Goal: Task Accomplishment & Management: Manage account settings

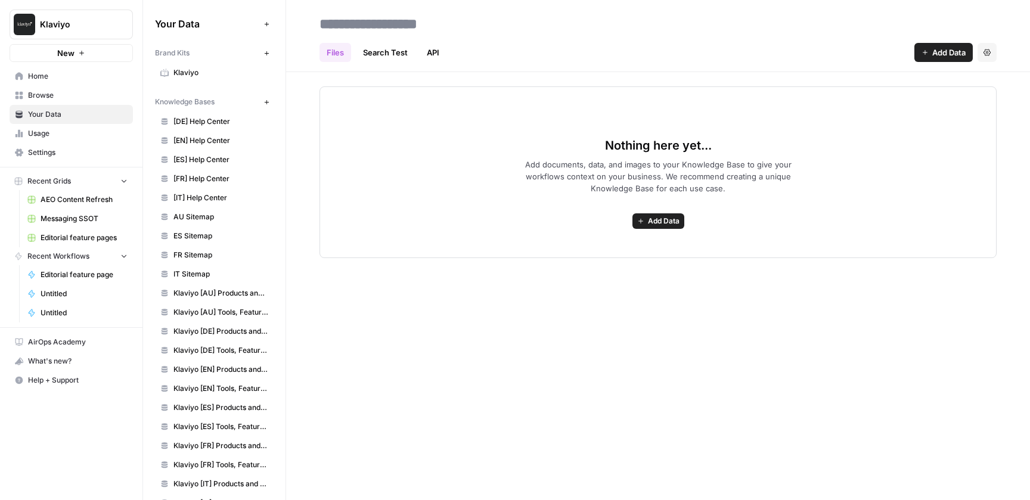
click at [46, 154] on span "Settings" at bounding box center [78, 152] width 100 height 11
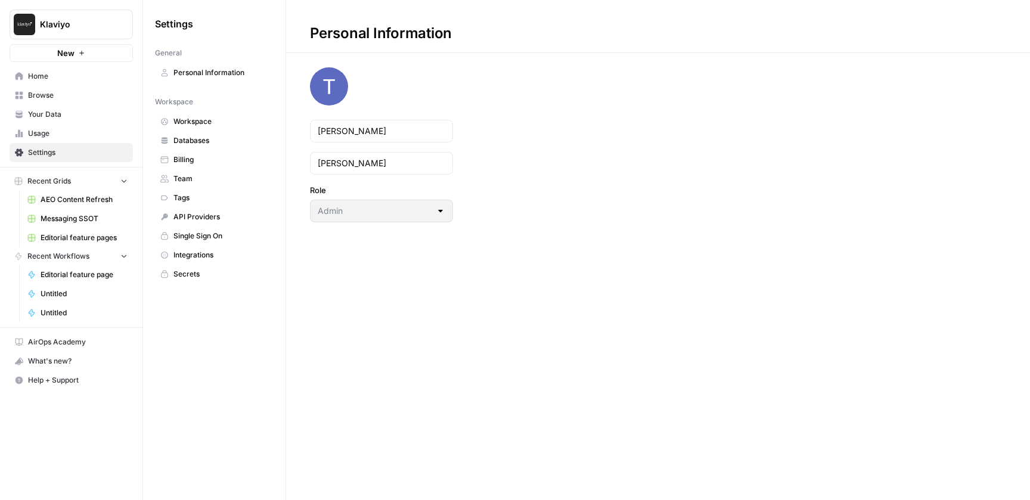
click at [189, 181] on span "Team" at bounding box center [220, 178] width 95 height 11
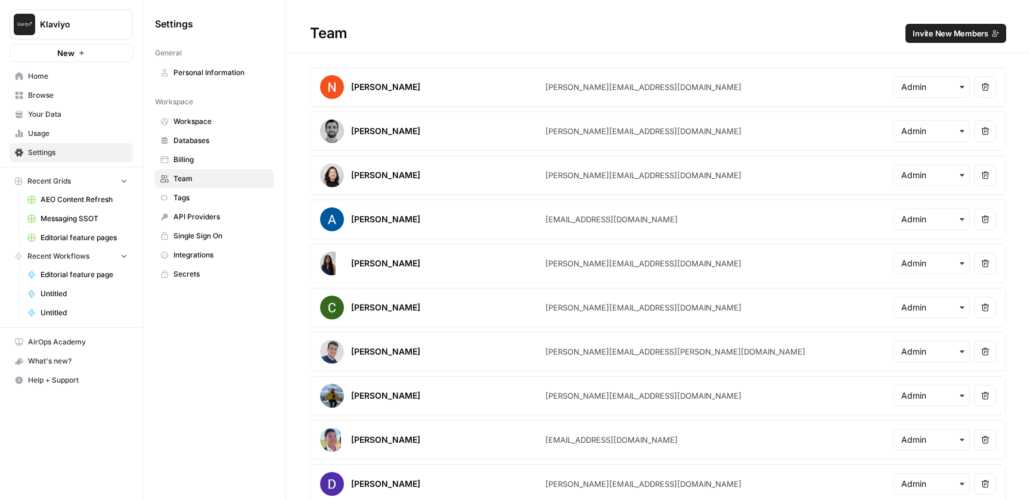
click at [940, 37] on span "Invite New Members" at bounding box center [950, 33] width 76 height 12
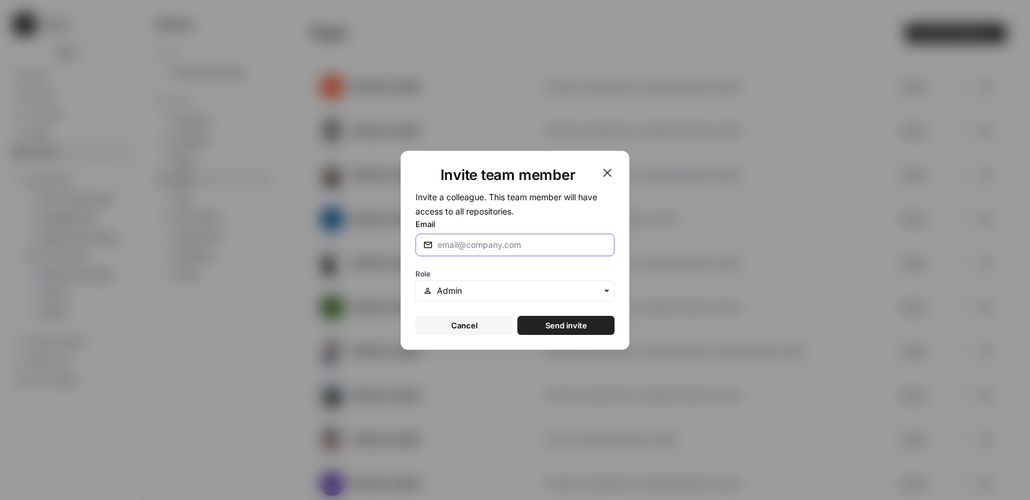
click at [493, 250] on input "Email" at bounding box center [521, 245] width 169 height 12
paste input "[EMAIL_ADDRESS][DOMAIN_NAME]"
type input "[EMAIL_ADDRESS][DOMAIN_NAME]"
click at [526, 289] on input "text" at bounding box center [522, 291] width 170 height 12
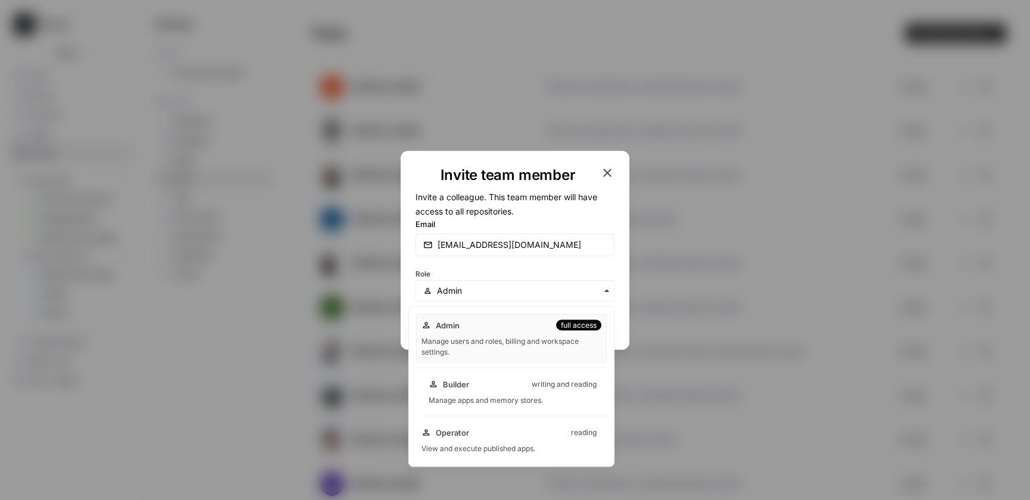
click at [564, 401] on div "Manage apps and memory stores." at bounding box center [515, 400] width 173 height 11
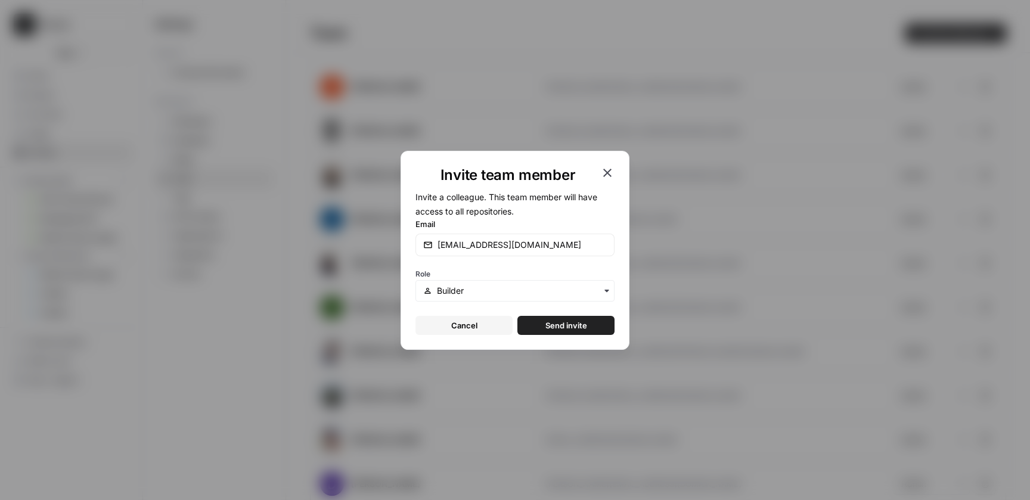
click at [588, 324] on button "Send invite" at bounding box center [565, 325] width 97 height 19
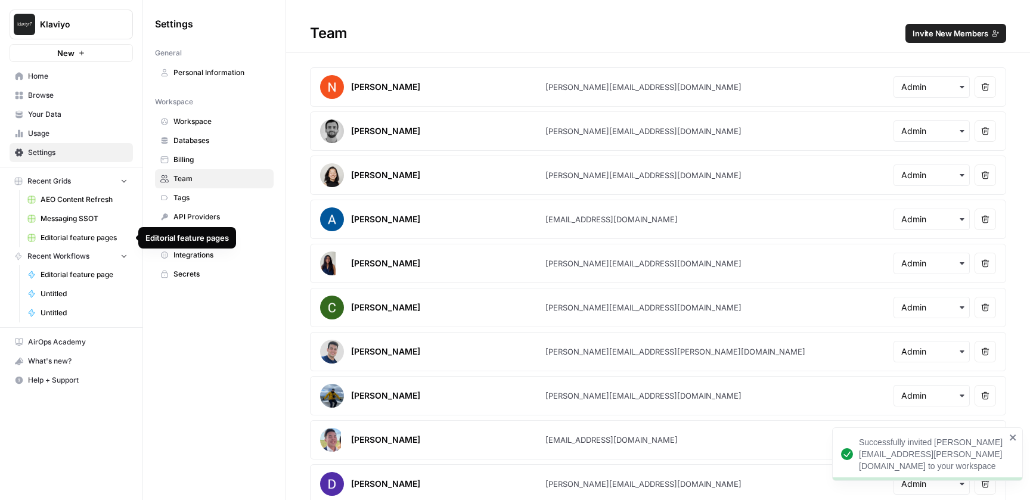
click at [78, 237] on span "Editorial feature pages" at bounding box center [84, 237] width 87 height 11
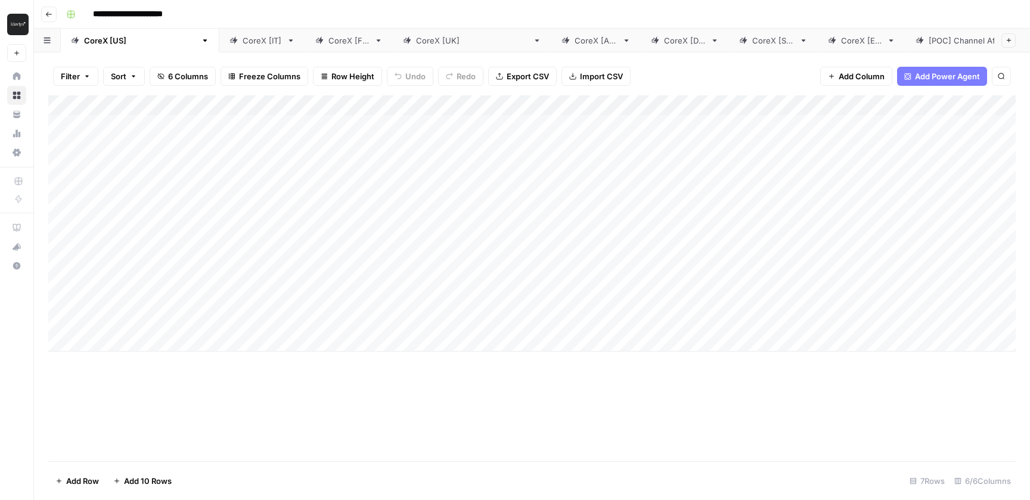
click at [662, 441] on div "Add Column" at bounding box center [531, 278] width 967 height 366
click at [243, 43] on div "CoreX [IT]" at bounding box center [262, 41] width 39 height 12
drag, startPoint x: 720, startPoint y: 42, endPoint x: 452, endPoint y: 46, distance: 267.6
click at [452, 46] on div "CoreX [US] CoreX [IT] CoreX [FR] CoreX [[GEOGRAPHIC_DATA]] CoreX [AU] CoreX [DE…" at bounding box center [532, 41] width 996 height 24
drag, startPoint x: 617, startPoint y: 40, endPoint x: 347, endPoint y: 45, distance: 270.0
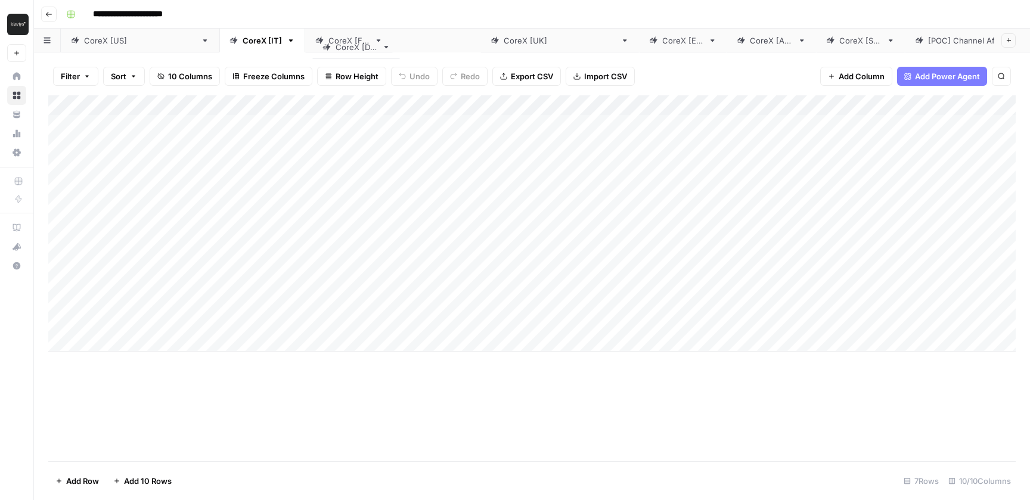
click at [347, 45] on div "CoreX [US] CoreX [IT] CoreX [FR] CoreX [[GEOGRAPHIC_DATA]] CoreX [ES] CoreX [AU…" at bounding box center [532, 41] width 996 height 24
drag, startPoint x: 431, startPoint y: 40, endPoint x: 185, endPoint y: 43, distance: 246.2
click at [185, 43] on div "CoreX [US] CoreX [IT] CoreX [FR] CoreX [DE] CoreX [[GEOGRAPHIC_DATA]] CoreX [ES…" at bounding box center [532, 41] width 996 height 24
drag, startPoint x: 362, startPoint y: 43, endPoint x: 273, endPoint y: 41, distance: 88.8
click at [273, 41] on div "CoreX [US] CoreX [[GEOGRAPHIC_DATA]] CoreX [IT] CoreX [FR] CoreX [DE] CoreX [ES…" at bounding box center [532, 41] width 996 height 24
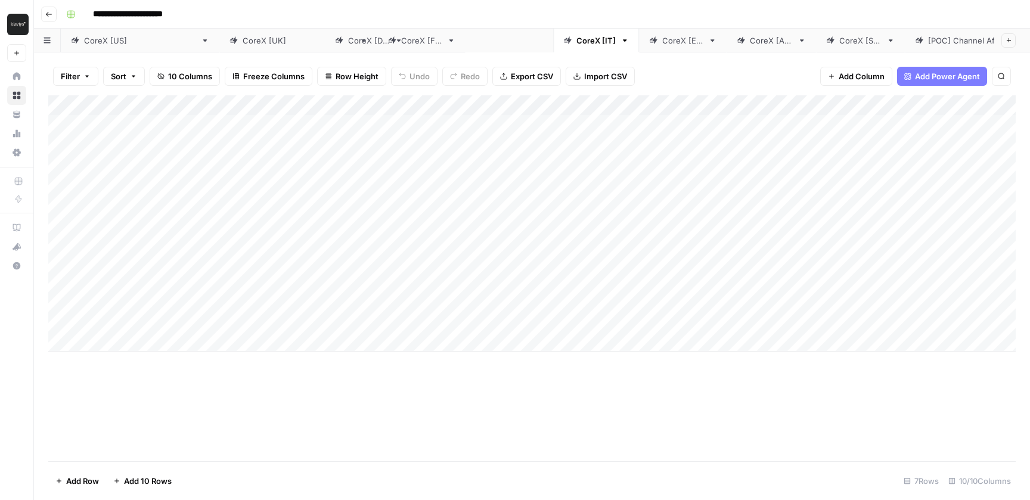
drag, startPoint x: 452, startPoint y: 40, endPoint x: 359, endPoint y: 40, distance: 93.0
click at [359, 40] on div "CoreX [US] CoreX [[GEOGRAPHIC_DATA]] CoreX [FR] CoreX [IT] CoreX [DE] CoreX [ES…" at bounding box center [532, 41] width 996 height 24
drag, startPoint x: 541, startPoint y: 42, endPoint x: 463, endPoint y: 42, distance: 77.5
click at [463, 42] on div "CoreX [US] CoreX [[GEOGRAPHIC_DATA]] CoreX [FR] CoreX [DE] CoreX [IT] CoreX [ES…" at bounding box center [532, 41] width 996 height 24
click at [401, 41] on div "CoreX [FR]" at bounding box center [421, 41] width 41 height 12
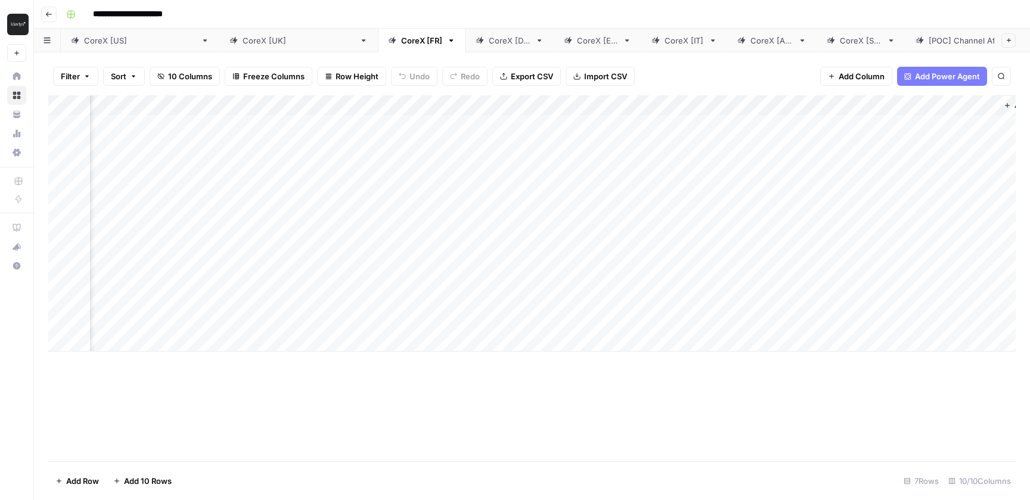
scroll to position [0, 452]
click at [799, 166] on div "Add Column" at bounding box center [531, 223] width 967 height 256
click at [799, 164] on div "Add Column" at bounding box center [531, 223] width 967 height 256
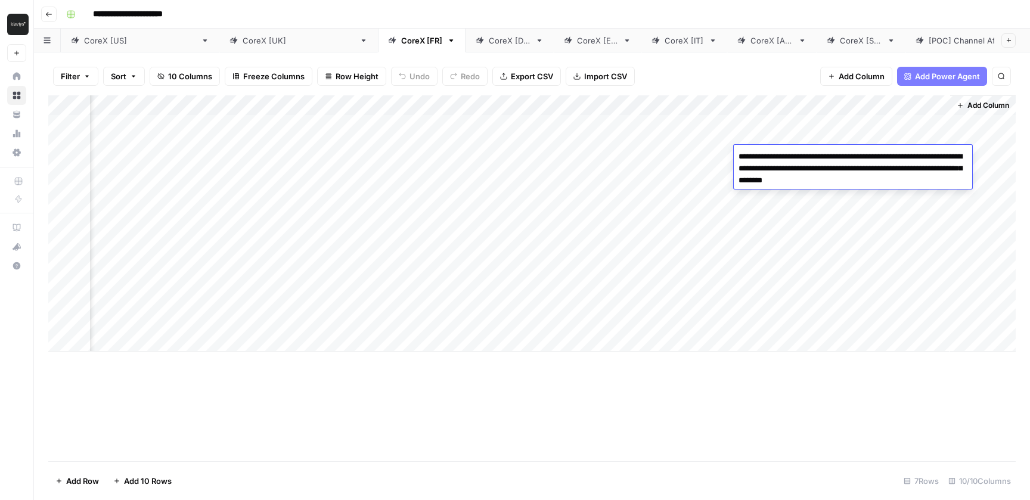
click at [799, 164] on textarea "**********" at bounding box center [853, 168] width 238 height 41
click at [867, 167] on textarea "**********" at bounding box center [853, 168] width 238 height 41
click at [881, 182] on textarea "**********" at bounding box center [853, 168] width 238 height 41
drag, startPoint x: 881, startPoint y: 182, endPoint x: 738, endPoint y: 152, distance: 145.5
click at [738, 152] on textarea "**********" at bounding box center [853, 168] width 238 height 41
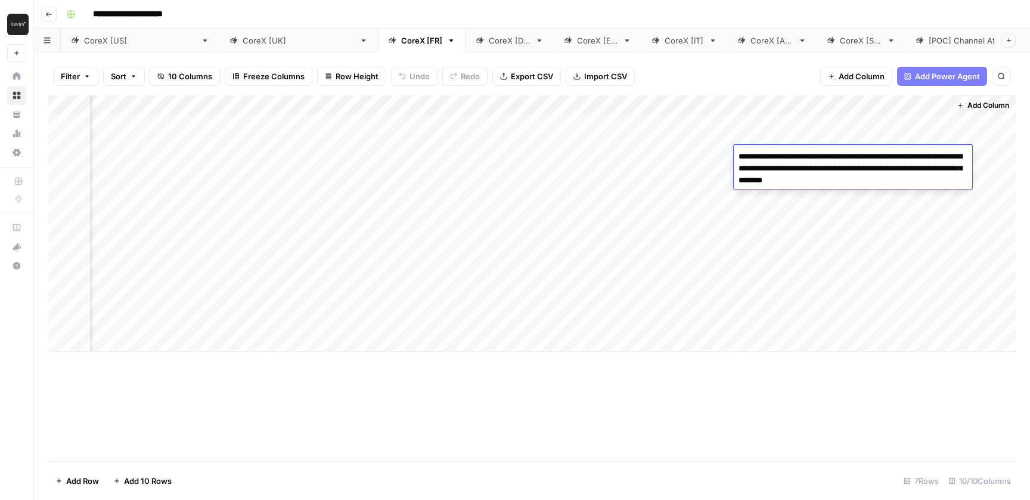
click at [873, 175] on textarea "**********" at bounding box center [853, 168] width 238 height 41
click at [877, 177] on textarea "**********" at bounding box center [853, 168] width 238 height 41
click at [877, 181] on textarea "**********" at bounding box center [853, 168] width 238 height 41
drag, startPoint x: 877, startPoint y: 181, endPoint x: 737, endPoint y: 155, distance: 143.1
click at [737, 155] on textarea "**********" at bounding box center [853, 168] width 238 height 41
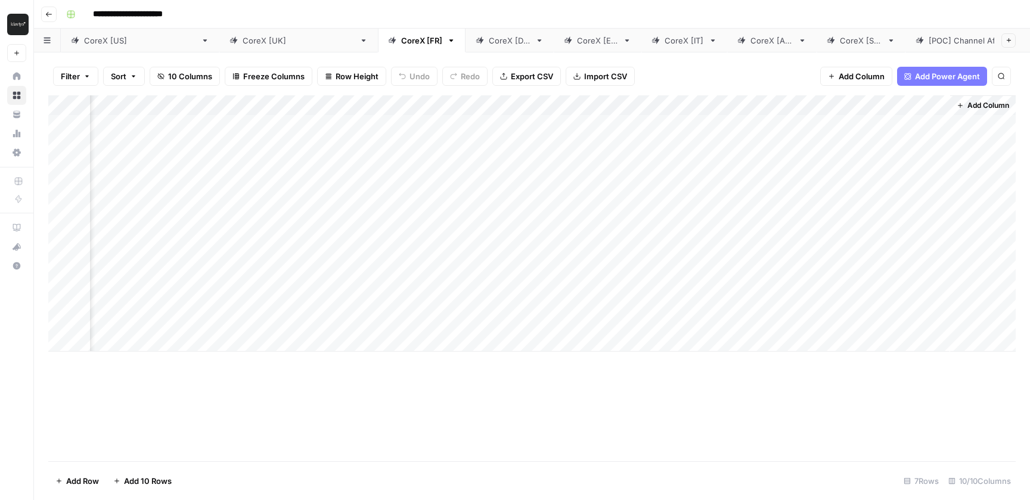
click at [777, 77] on div "Filter Sort 10 Columns Freeze Columns Row Height Undo Redo Export CSV Import CS…" at bounding box center [531, 76] width 967 height 38
click at [489, 41] on div "CoreX [DE]" at bounding box center [510, 41] width 42 height 12
click at [811, 163] on div "Add Column" at bounding box center [531, 223] width 967 height 256
click at [810, 159] on div "Add Column" at bounding box center [531, 223] width 967 height 256
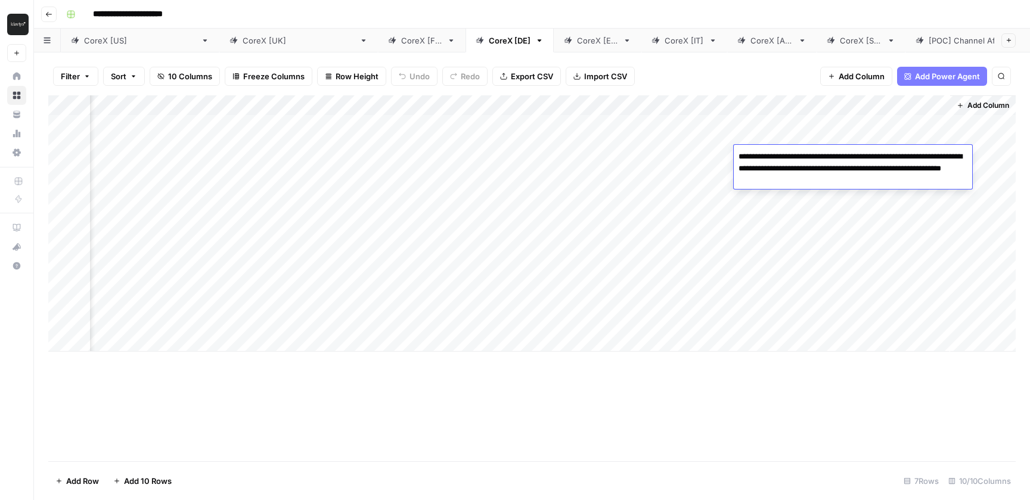
click at [810, 159] on textarea "**********" at bounding box center [853, 168] width 238 height 41
click at [797, 71] on div "Filter Sort 10 Columns Freeze Columns Row Height Undo Redo Export CSV Import CS…" at bounding box center [531, 76] width 967 height 38
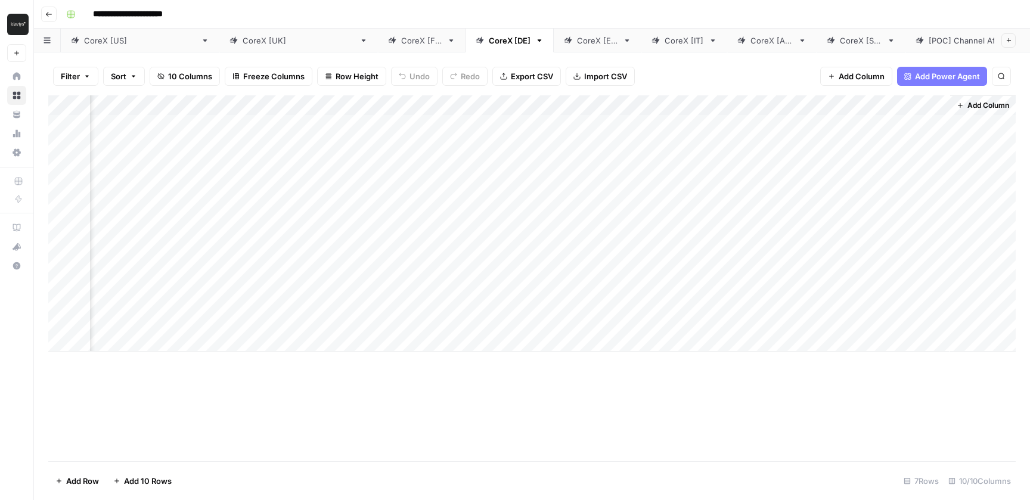
click at [782, 189] on div "Add Column" at bounding box center [531, 223] width 967 height 256
click at [791, 193] on div "Add Column" at bounding box center [531, 223] width 967 height 256
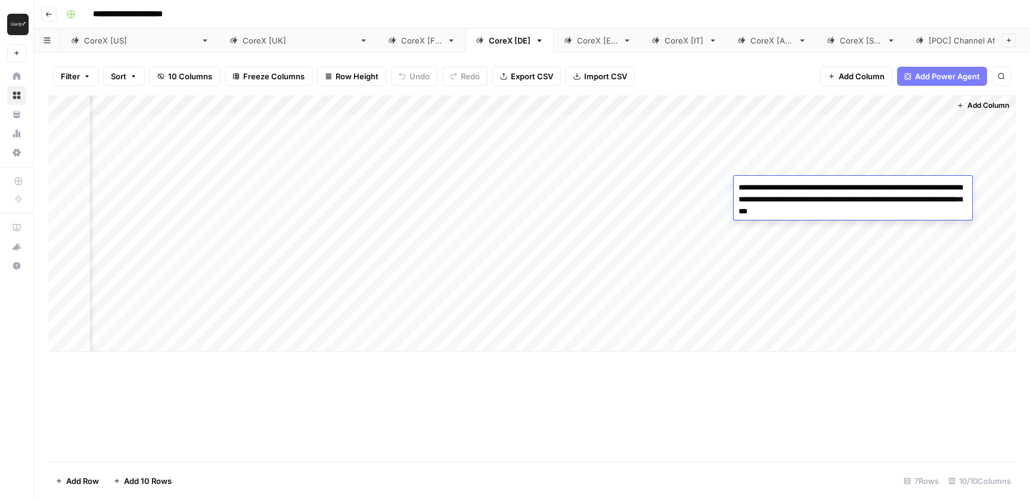
click at [791, 193] on textarea "**********" at bounding box center [853, 199] width 238 height 41
click at [924, 211] on textarea "**********" at bounding box center [853, 199] width 238 height 41
click at [762, 75] on div "Filter Sort 10 Columns Freeze Columns Row Height Undo Redo Export CSV Import CS…" at bounding box center [531, 76] width 967 height 38
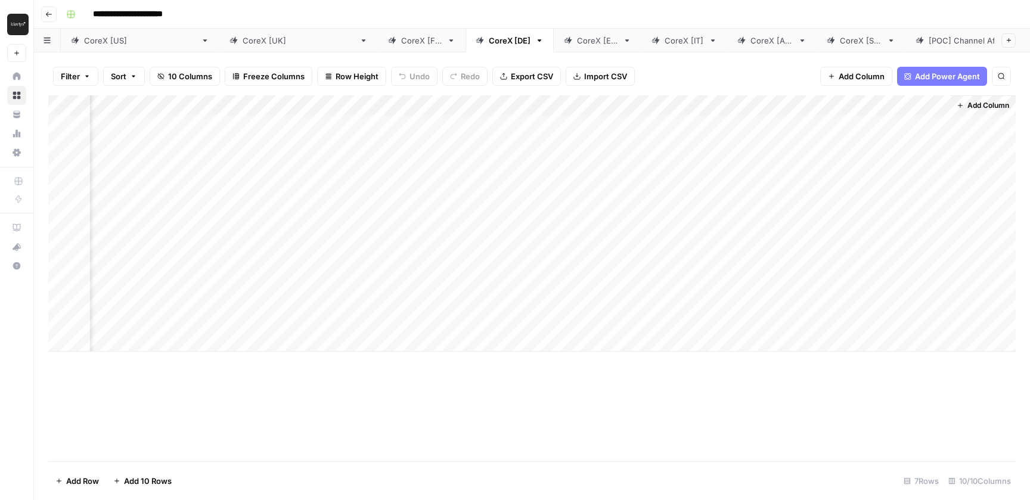
click at [711, 186] on div "Add Column" at bounding box center [531, 223] width 967 height 256
click at [747, 68] on div "Filter Sort 10 Columns Freeze Columns Row Height Undo Redo Export CSV Import CS…" at bounding box center [531, 76] width 967 height 38
click at [554, 48] on link "CoreX [ES]" at bounding box center [598, 41] width 88 height 24
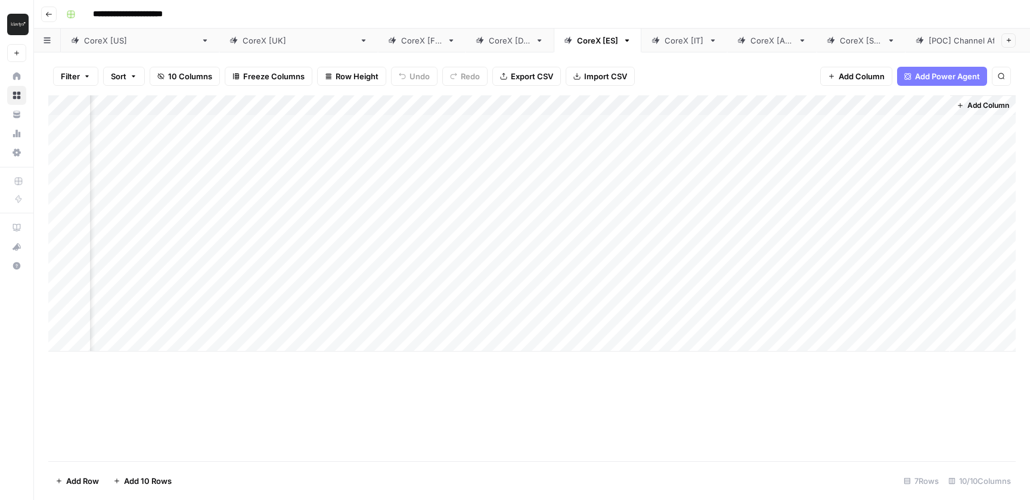
drag, startPoint x: 528, startPoint y: 99, endPoint x: 666, endPoint y: 101, distance: 137.7
click at [666, 103] on div "Add Column" at bounding box center [531, 223] width 967 height 256
click at [694, 165] on div "Add Column" at bounding box center [531, 223] width 967 height 256
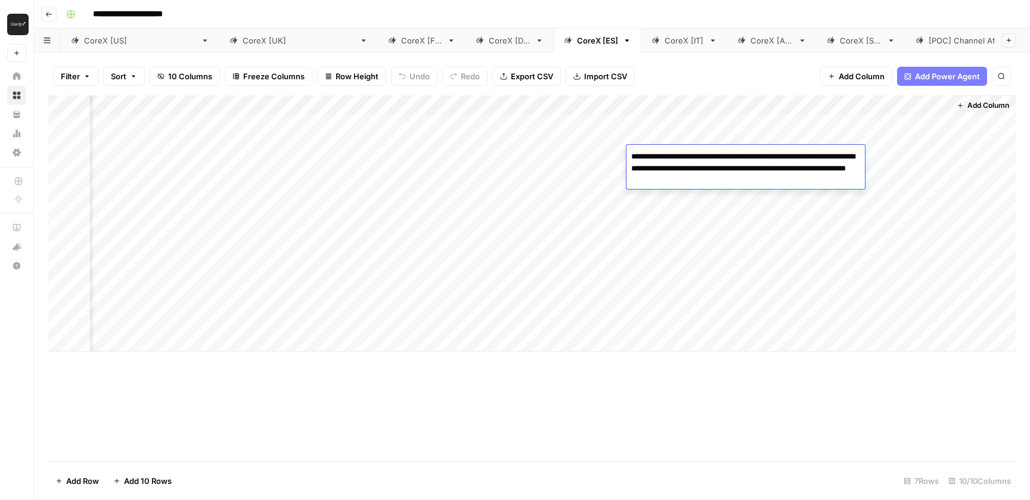
click at [693, 81] on div "Filter Sort 10 Columns Freeze Columns Row Height Undo Redo Export CSV Import CS…" at bounding box center [531, 76] width 967 height 38
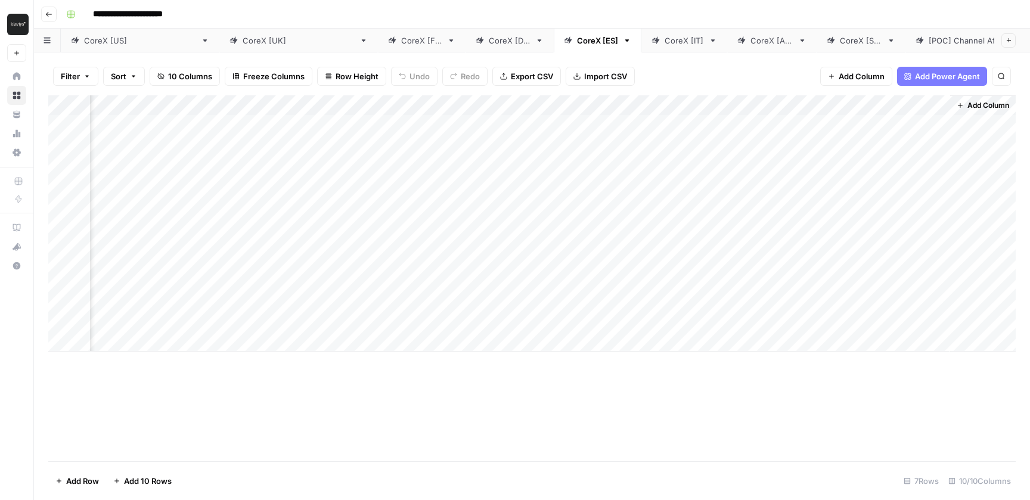
click at [689, 195] on div "Add Column" at bounding box center [531, 223] width 967 height 256
click at [665, 41] on div "CoreX [IT]" at bounding box center [684, 41] width 39 height 12
click at [802, 183] on div "Add Column" at bounding box center [531, 223] width 967 height 256
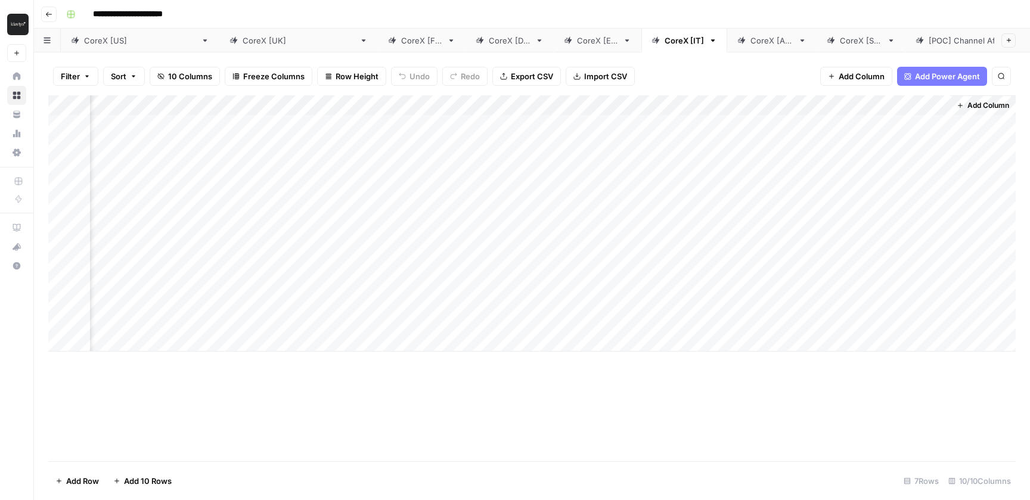
click at [802, 183] on div "Add Column" at bounding box center [531, 223] width 967 height 256
click at [784, 68] on div "Filter Sort 10 Columns Freeze Columns Row Height Undo Redo Export CSV Import CS…" at bounding box center [531, 76] width 967 height 38
click at [802, 148] on div "Add Column" at bounding box center [531, 223] width 967 height 256
click at [791, 190] on div "Add Column" at bounding box center [531, 223] width 967 height 256
